Goal: Information Seeking & Learning: Learn about a topic

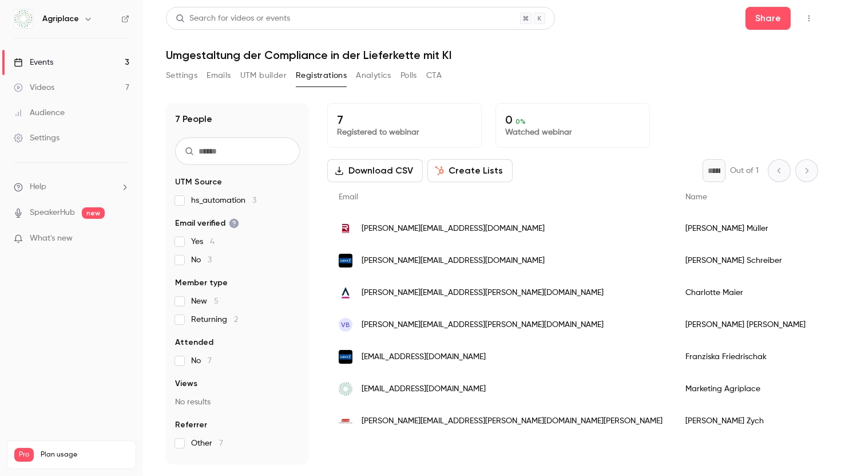
click at [119, 63] on link "Events 3" at bounding box center [71, 62] width 143 height 25
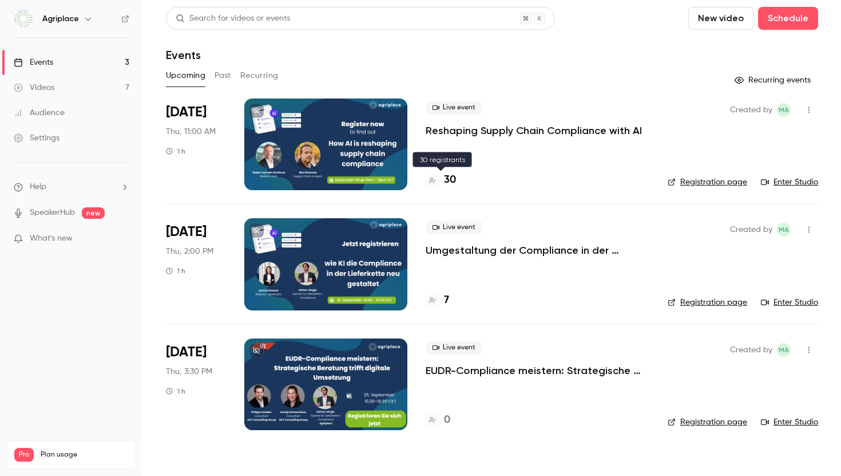
click at [433, 183] on icon at bounding box center [432, 180] width 7 height 7
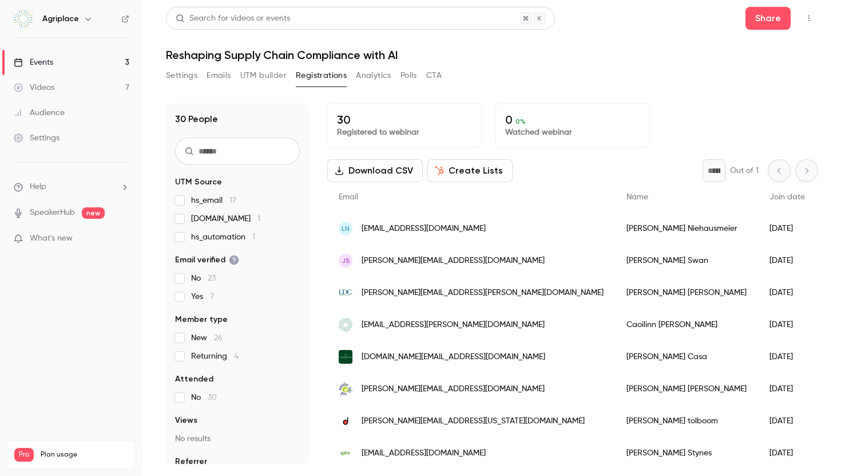
click at [175, 70] on button "Settings" at bounding box center [181, 75] width 31 height 18
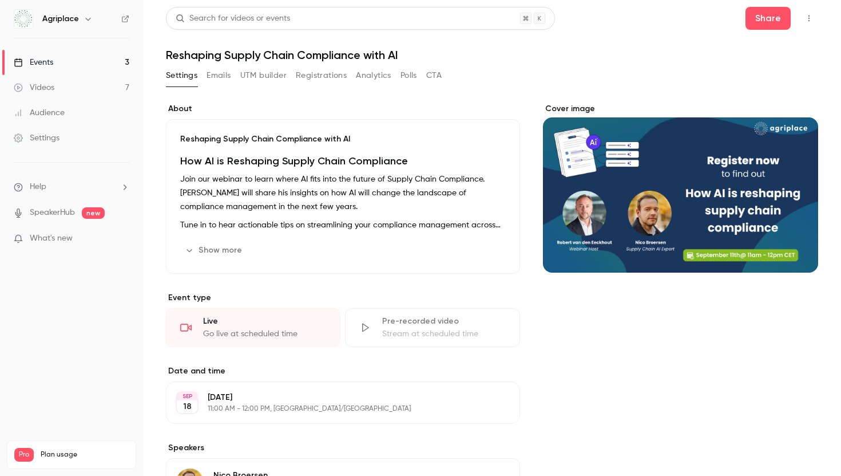
click at [223, 256] on button "Show more" at bounding box center [214, 250] width 69 height 18
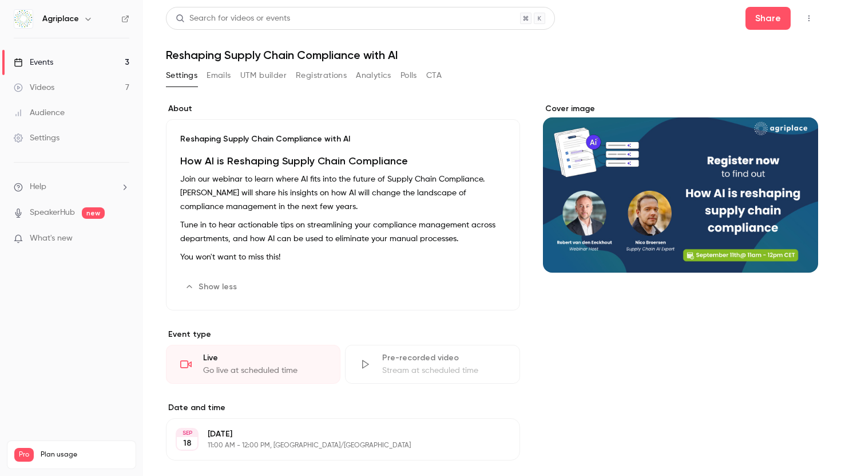
click at [237, 223] on p "Tune in to hear actionable tips on streamlining your compliance management acro…" at bounding box center [343, 231] width 326 height 27
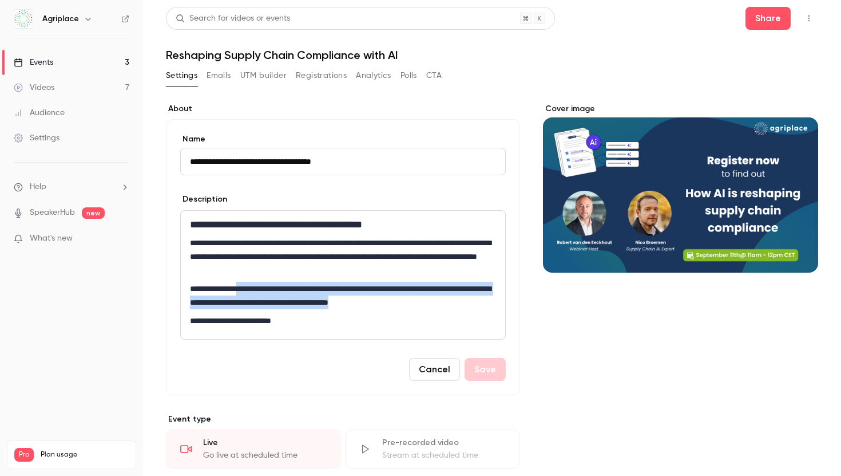
drag, startPoint x: 490, startPoint y: 303, endPoint x: 247, endPoint y: 290, distance: 244.2
click at [247, 290] on p "**********" at bounding box center [340, 295] width 301 height 27
copy p "**********"
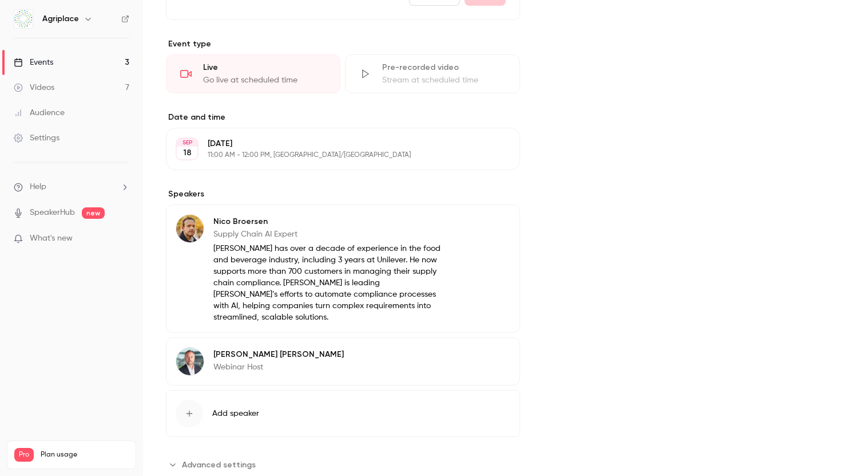
scroll to position [407, 0]
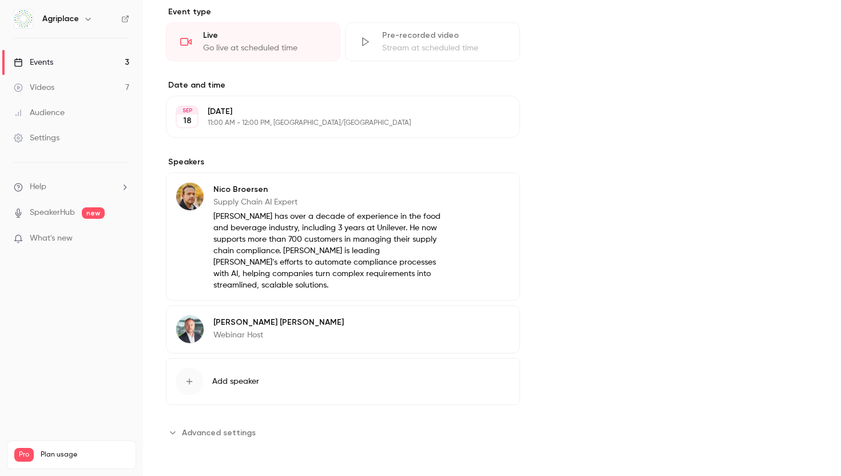
click at [215, 435] on span "Advanced settings" at bounding box center [219, 432] width 74 height 12
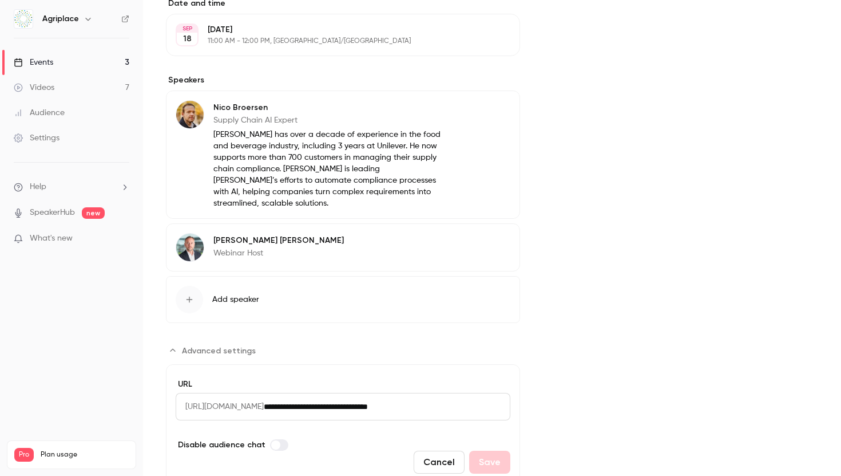
scroll to position [535, 0]
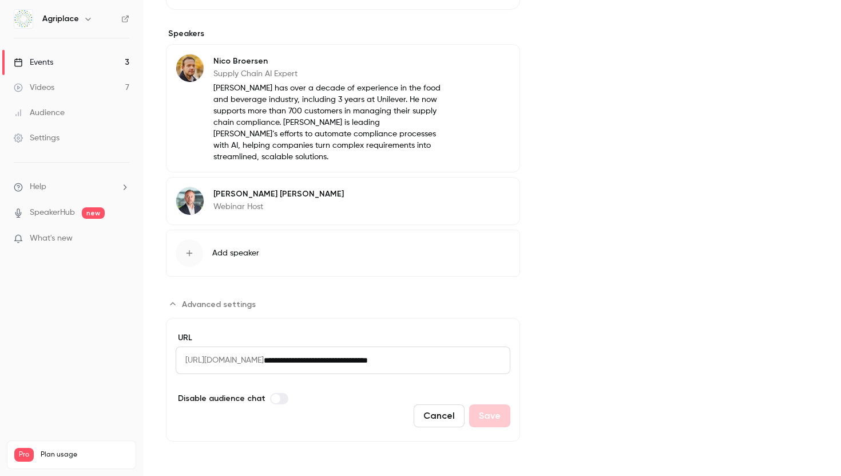
click at [224, 361] on span "[URL][DOMAIN_NAME]" at bounding box center [220, 359] width 88 height 27
drag, startPoint x: 473, startPoint y: 363, endPoint x: 180, endPoint y: 359, distance: 292.5
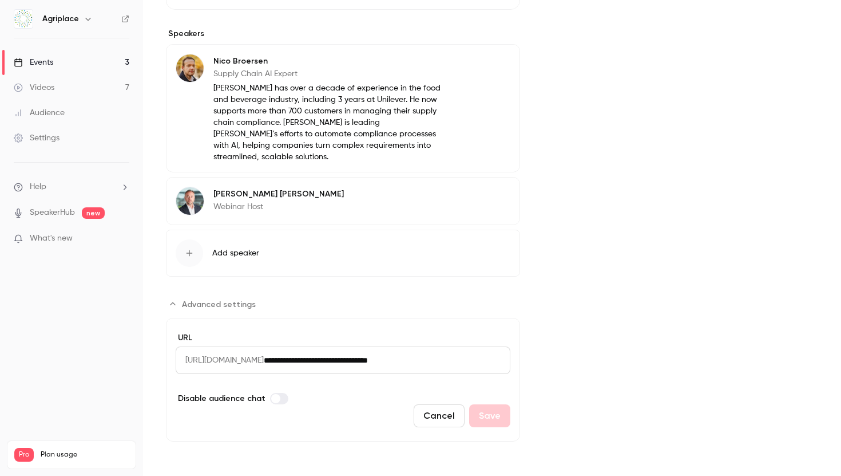
click at [180, 359] on div "**********" at bounding box center [343, 359] width 335 height 27
click at [93, 58] on link "Events 3" at bounding box center [71, 62] width 143 height 25
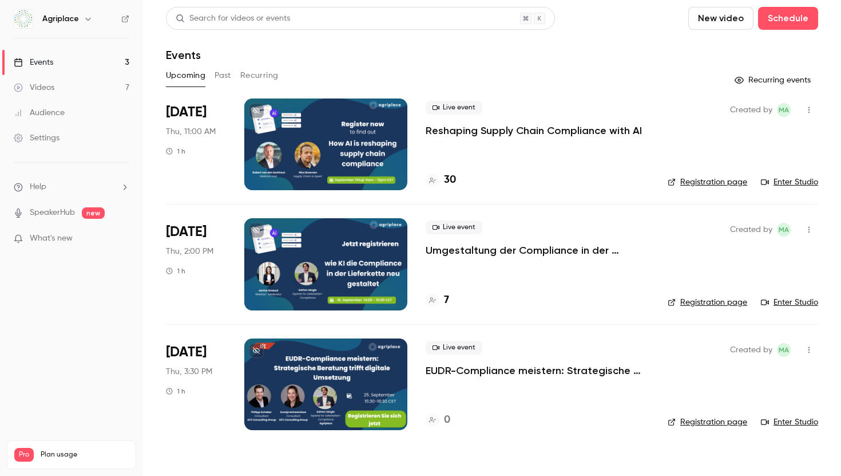
click at [692, 185] on link "Registration page" at bounding box center [708, 181] width 80 height 11
